Goal: Navigation & Orientation: Find specific page/section

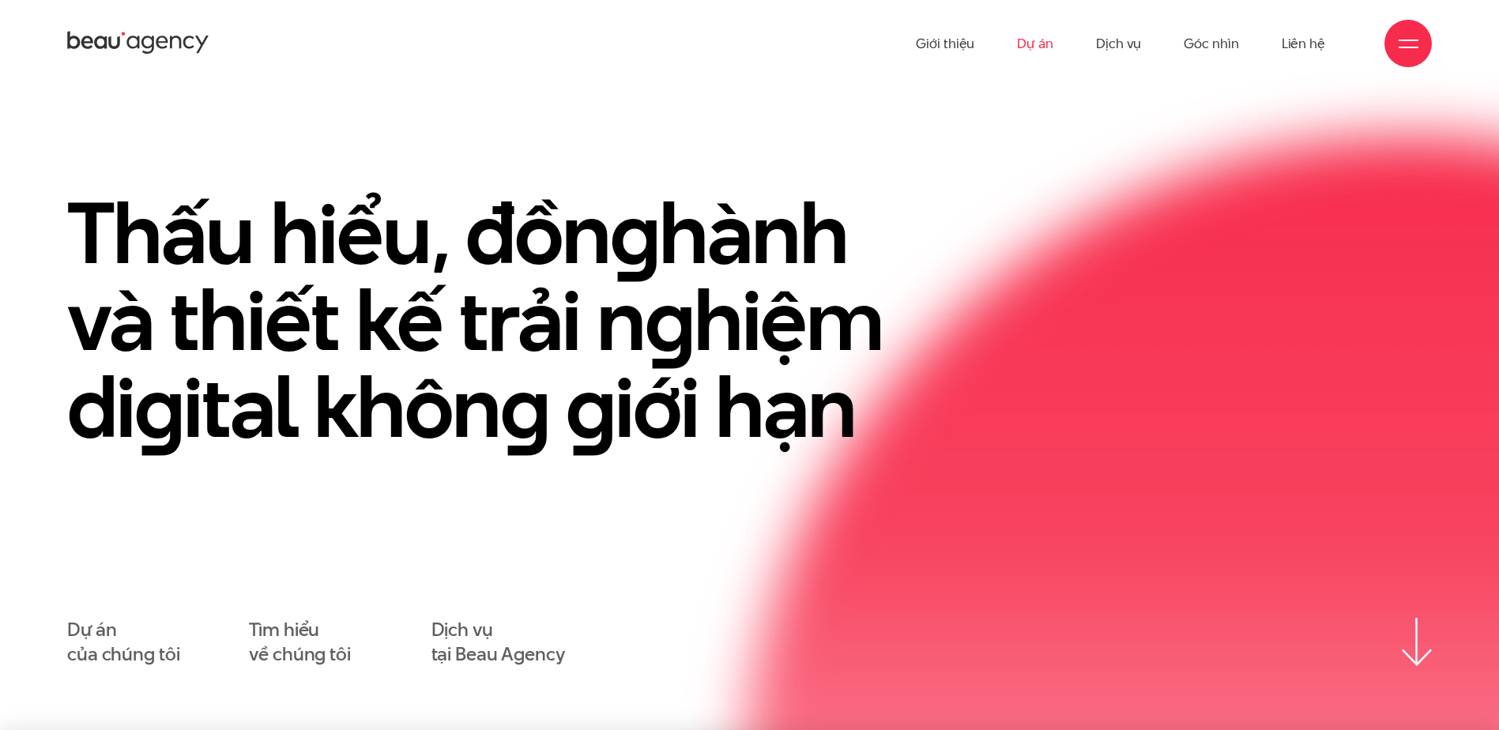
click at [1036, 39] on link "Dự án" at bounding box center [1035, 43] width 36 height 87
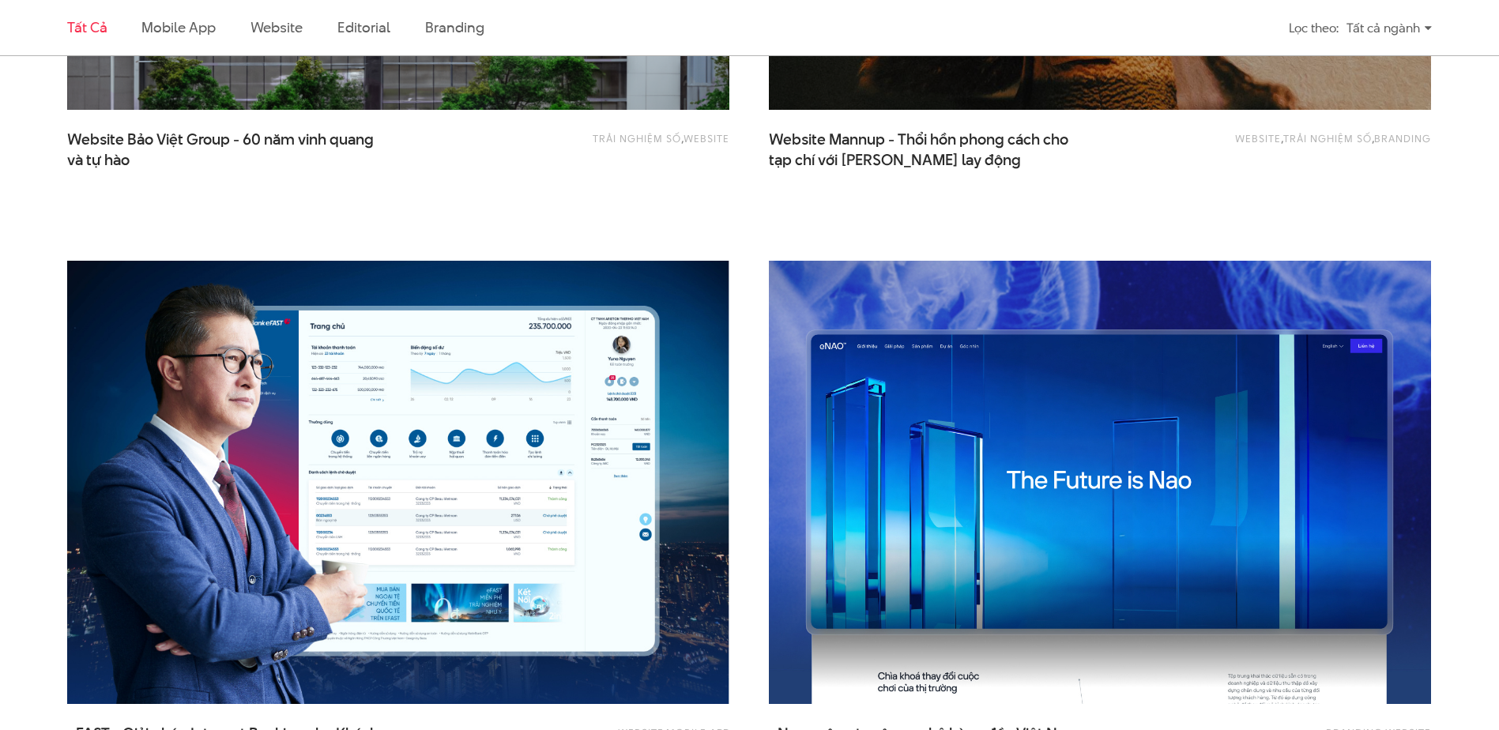
scroll to position [2371, 0]
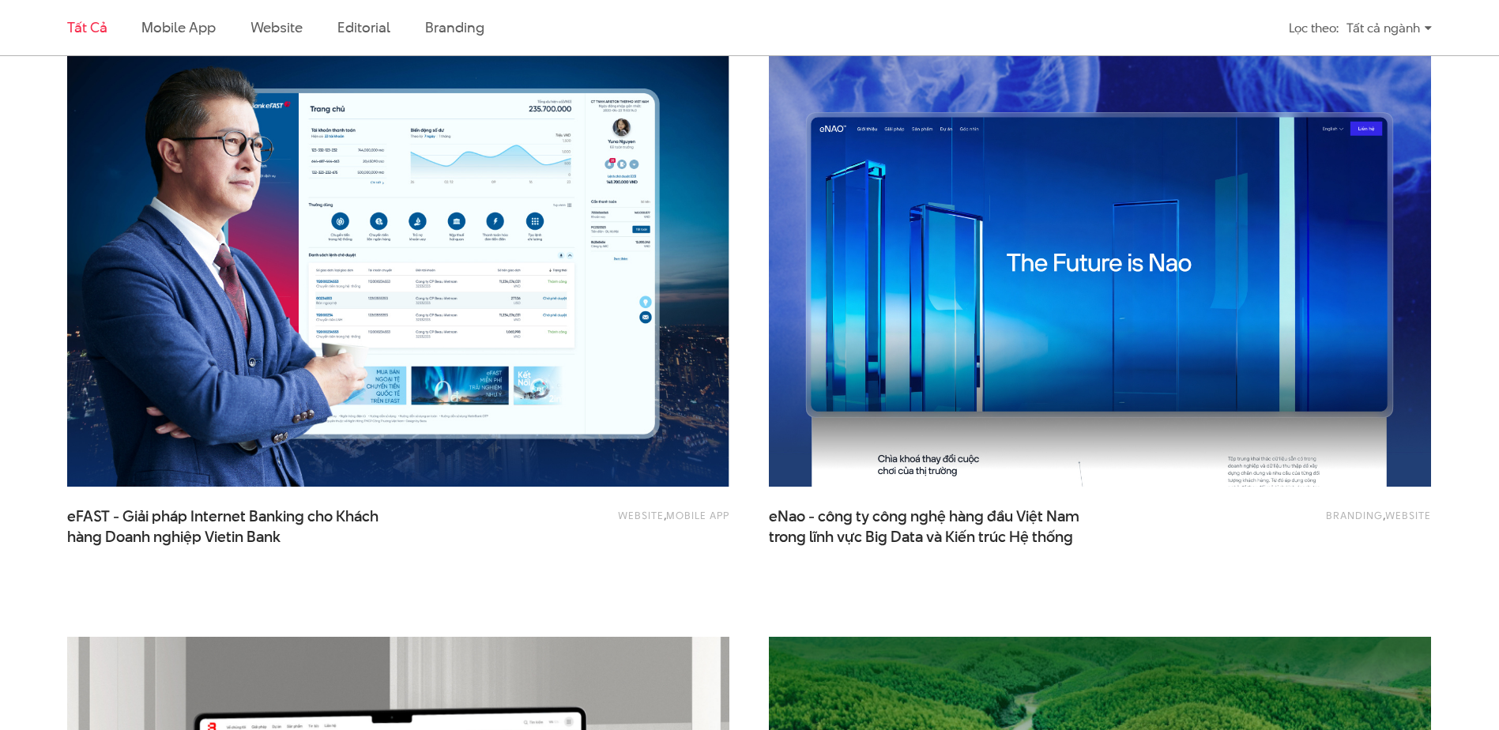
click at [940, 330] on img at bounding box center [1100, 265] width 729 height 488
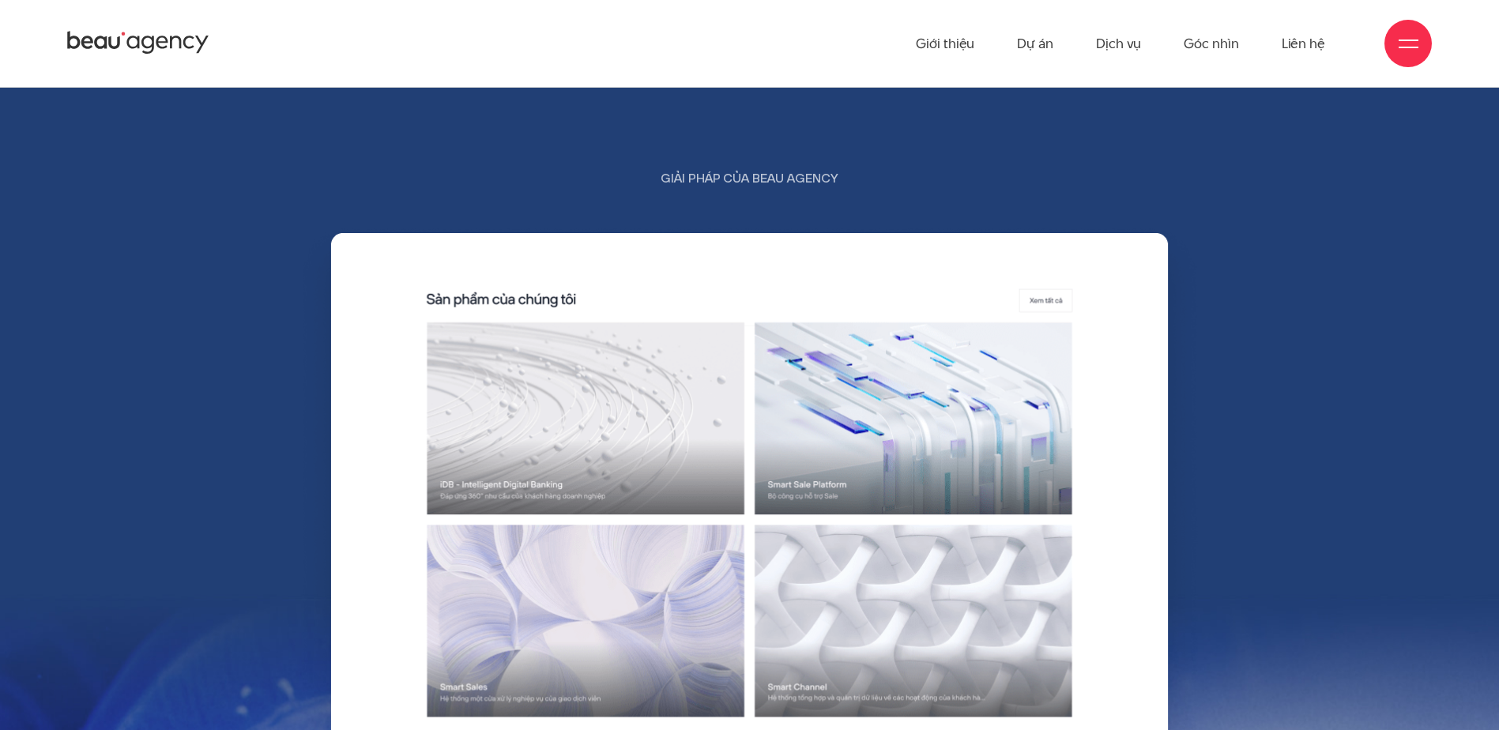
scroll to position [6422, 0]
